Goal: Information Seeking & Learning: Learn about a topic

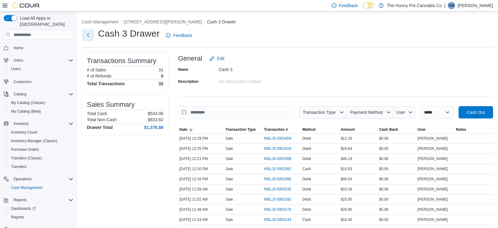
click at [90, 38] on button "Next" at bounding box center [88, 35] width 12 height 12
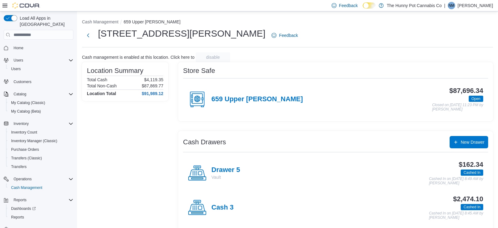
scroll to position [109, 0]
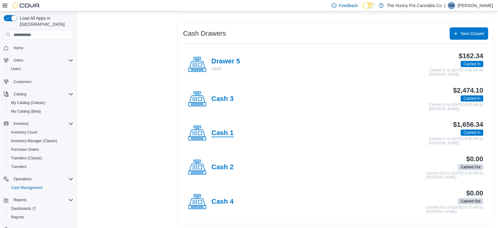
click at [220, 132] on h4 "Cash 1" at bounding box center [222, 133] width 22 height 8
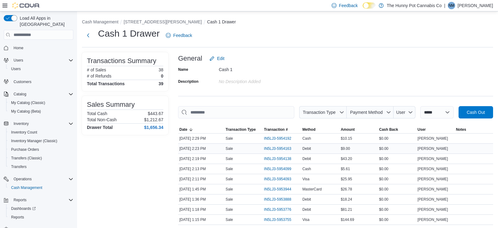
click at [247, 152] on div "Sale" at bounding box center [243, 148] width 39 height 7
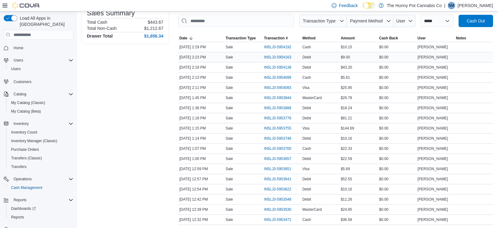
scroll to position [100, 0]
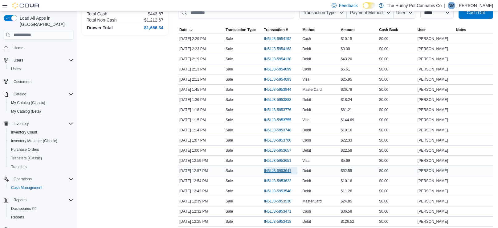
click at [278, 172] on span "IN5LJ3-5953641" at bounding box center [277, 171] width 27 height 5
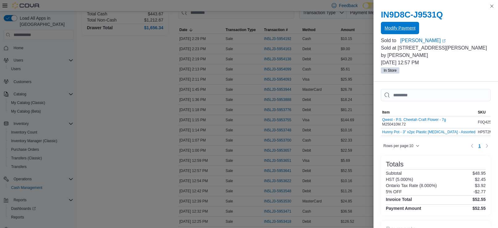
click at [397, 28] on span "Modify Payment" at bounding box center [400, 28] width 31 height 6
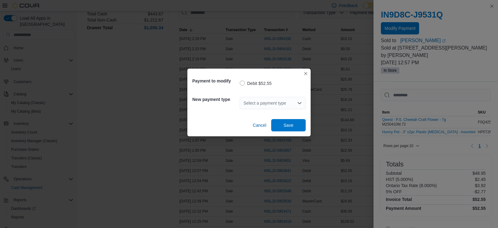
click at [273, 99] on div "Select a payment type" at bounding box center [273, 103] width 66 height 12
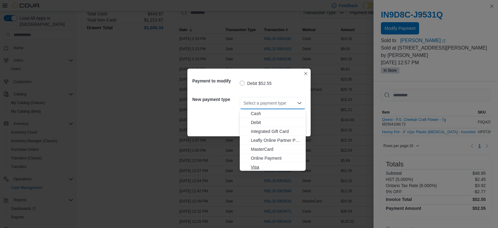
click at [255, 170] on span "Visa" at bounding box center [276, 167] width 51 height 6
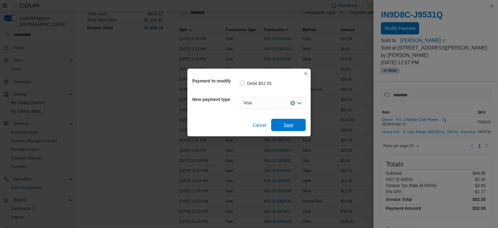
click at [286, 122] on span "Save" at bounding box center [288, 125] width 27 height 12
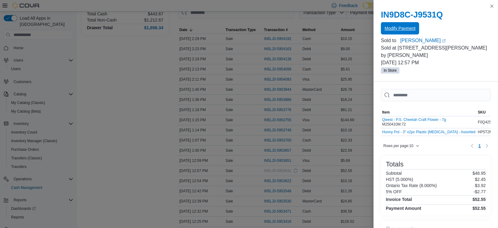
scroll to position [0, 0]
click at [493, 6] on button "Close this dialog" at bounding box center [491, 5] width 7 height 7
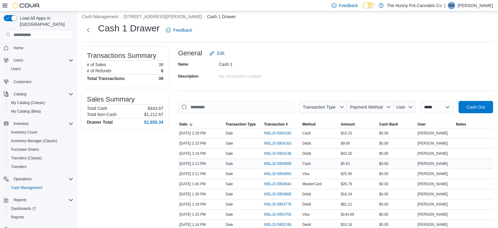
scroll to position [5, 0]
click at [341, 36] on div "Cash 1 Drawer Feedback" at bounding box center [287, 31] width 411 height 16
click at [32, 65] on div "Users" at bounding box center [41, 68] width 65 height 7
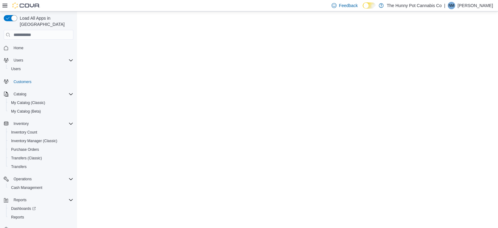
click at [32, 78] on link "Customers" at bounding box center [22, 81] width 23 height 7
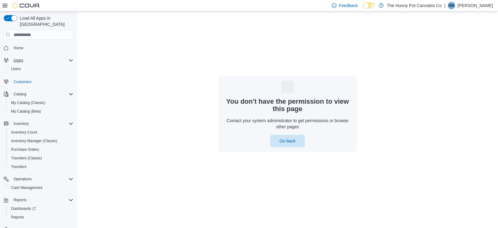
click at [32, 57] on div "Users" at bounding box center [42, 60] width 62 height 7
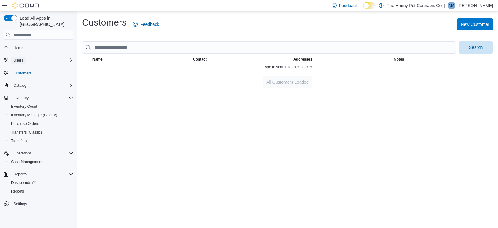
click at [24, 57] on button "Users" at bounding box center [18, 60] width 14 height 7
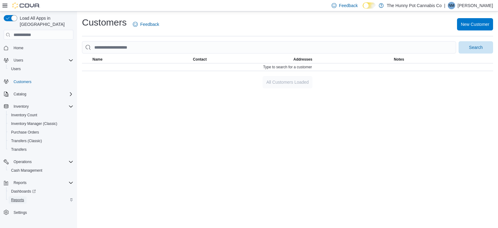
click at [21, 198] on span "Reports" at bounding box center [17, 200] width 13 height 5
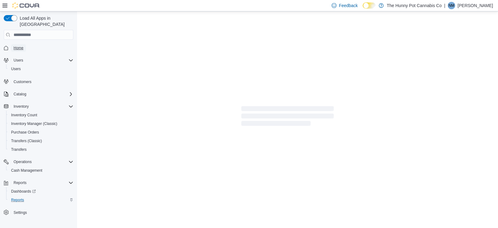
click at [19, 46] on span "Home" at bounding box center [19, 48] width 10 height 5
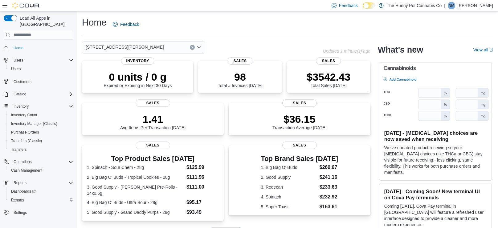
click at [35, 197] on div "Reports" at bounding box center [41, 200] width 65 height 7
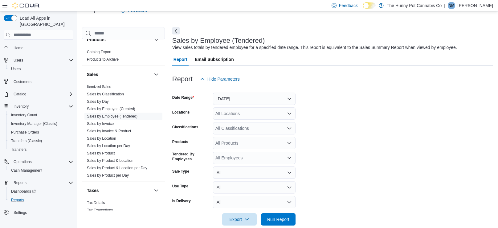
scroll to position [24, 0]
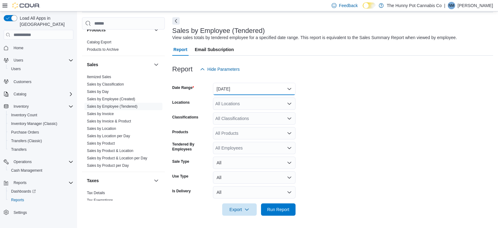
click at [242, 93] on button "[DATE]" at bounding box center [254, 89] width 83 height 12
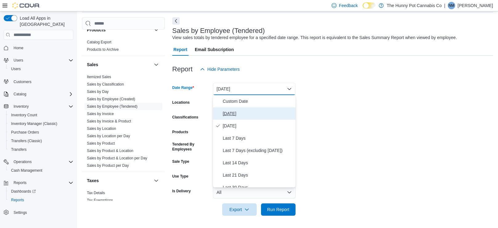
click at [237, 116] on span "[DATE]" at bounding box center [258, 113] width 70 height 7
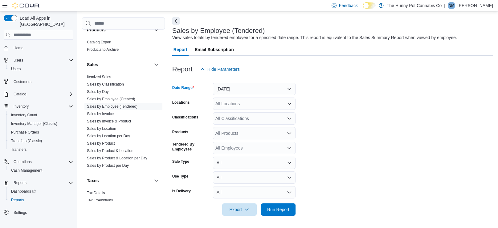
click at [244, 104] on div "All Locations" at bounding box center [254, 104] width 83 height 12
type input "**"
click at [251, 110] on button "[STREET_ADDRESS][PERSON_NAME]" at bounding box center [254, 114] width 83 height 9
click at [338, 114] on form "Date Range [DATE] Locations [STREET_ADDRESS][PERSON_NAME] Classifications All C…" at bounding box center [332, 146] width 321 height 141
click at [288, 207] on span "Run Report" at bounding box center [278, 209] width 27 height 12
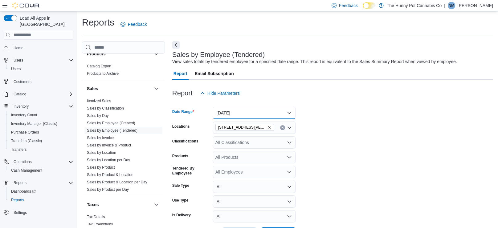
click at [252, 117] on button "[DATE]" at bounding box center [254, 113] width 83 height 12
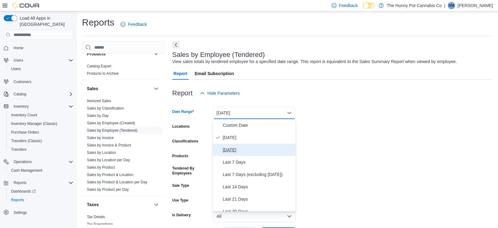
click at [253, 148] on span "[DATE]" at bounding box center [258, 149] width 70 height 7
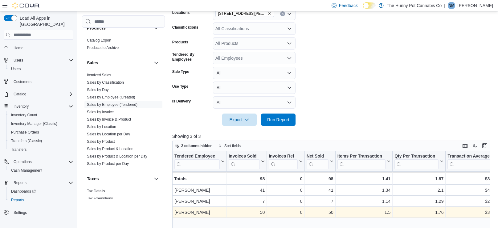
scroll to position [116, 0]
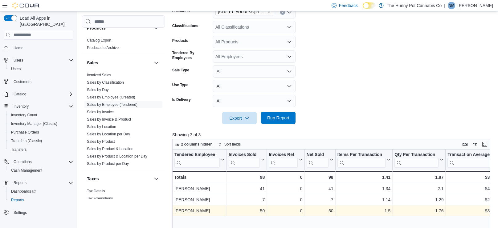
click at [281, 122] on span "Run Report" at bounding box center [278, 118] width 27 height 12
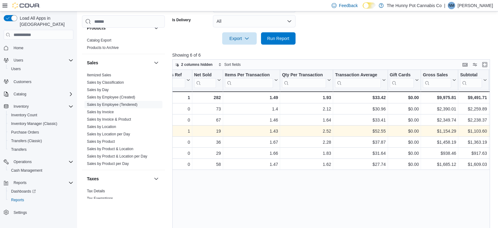
scroll to position [0, 112]
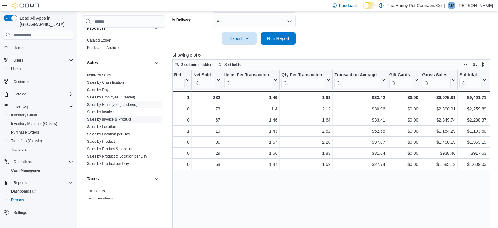
click at [121, 120] on link "Sales by Invoice & Product" at bounding box center [109, 119] width 44 height 4
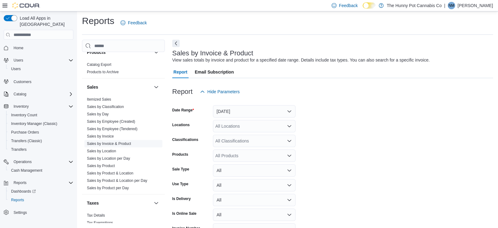
scroll to position [14, 0]
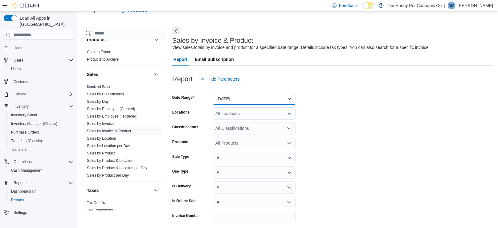
click at [270, 104] on button "[DATE]" at bounding box center [254, 99] width 83 height 12
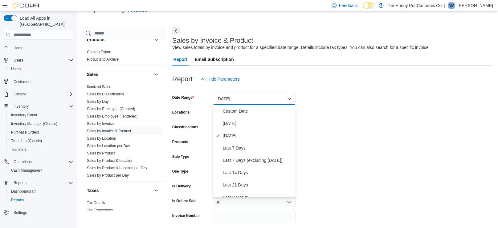
click at [375, 81] on div "Report Hide Parameters" at bounding box center [332, 79] width 321 height 12
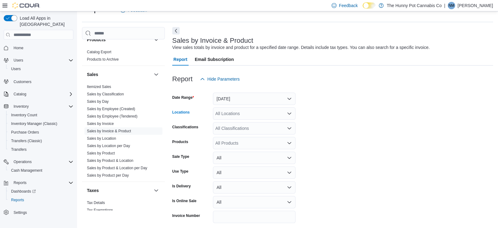
click at [261, 117] on div "All Locations" at bounding box center [254, 114] width 83 height 12
type input "***"
click at [249, 127] on button "[STREET_ADDRESS][PERSON_NAME]" at bounding box center [254, 124] width 83 height 9
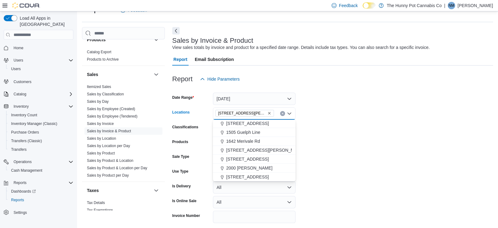
scroll to position [95, 0]
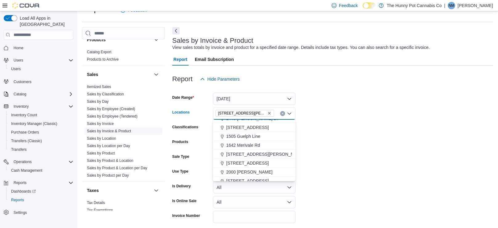
click at [314, 120] on form "Date Range [DATE] Locations [STREET_ADDRESS][PERSON_NAME] Selected. [STREET_ADD…" at bounding box center [332, 162] width 321 height 155
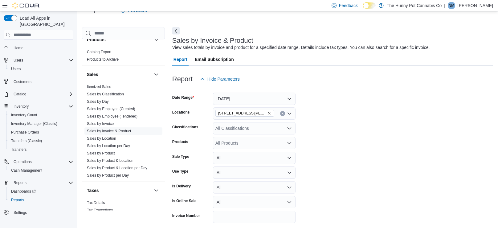
scroll to position [39, 0]
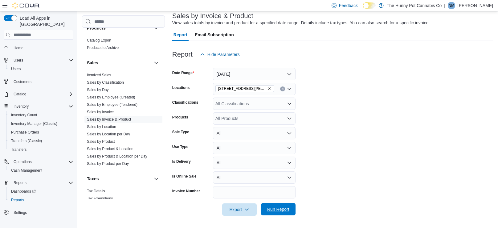
click at [278, 204] on span "Run Report" at bounding box center [278, 209] width 27 height 12
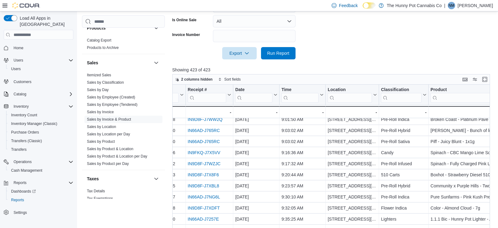
scroll to position [1, 31]
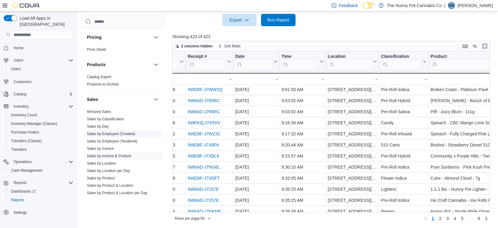
scroll to position [274, 0]
click at [98, 126] on link "Sales by Day" at bounding box center [98, 127] width 22 height 4
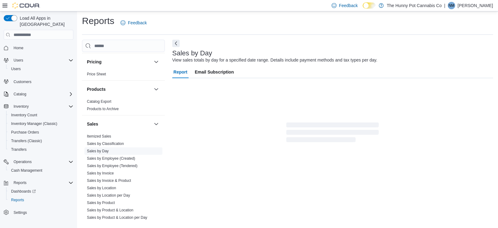
scroll to position [2, 0]
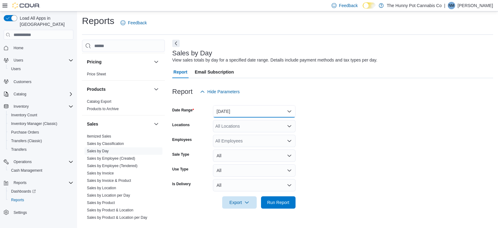
click at [259, 110] on button "[DATE]" at bounding box center [254, 111] width 83 height 12
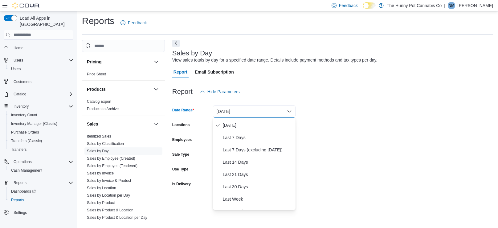
scroll to position [0, 0]
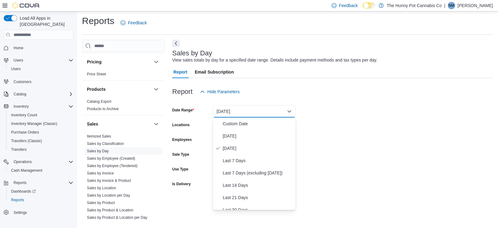
click at [303, 112] on form "Date Range [DATE] Locations All Locations Employees All Employees Sale Type All…" at bounding box center [332, 153] width 321 height 111
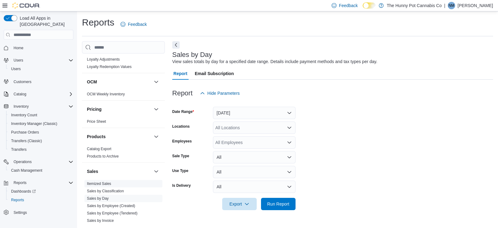
scroll to position [211, 0]
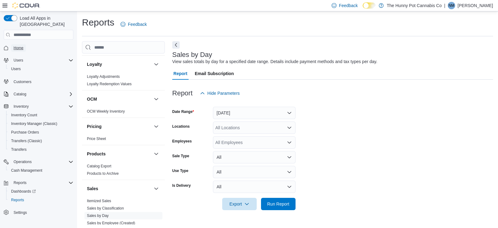
click at [18, 46] on span "Home" at bounding box center [19, 48] width 10 height 5
